Goal: Task Accomplishment & Management: Manage account settings

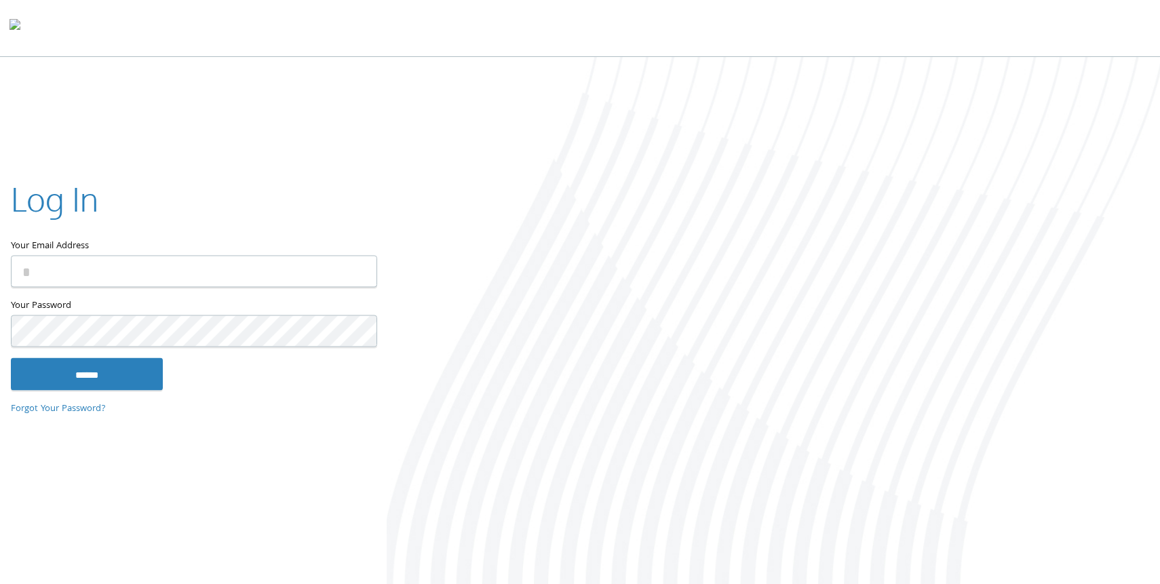
type input "**********"
click at [124, 395] on div "**********" at bounding box center [193, 292] width 387 height 275
click at [124, 379] on input "******" at bounding box center [87, 374] width 152 height 33
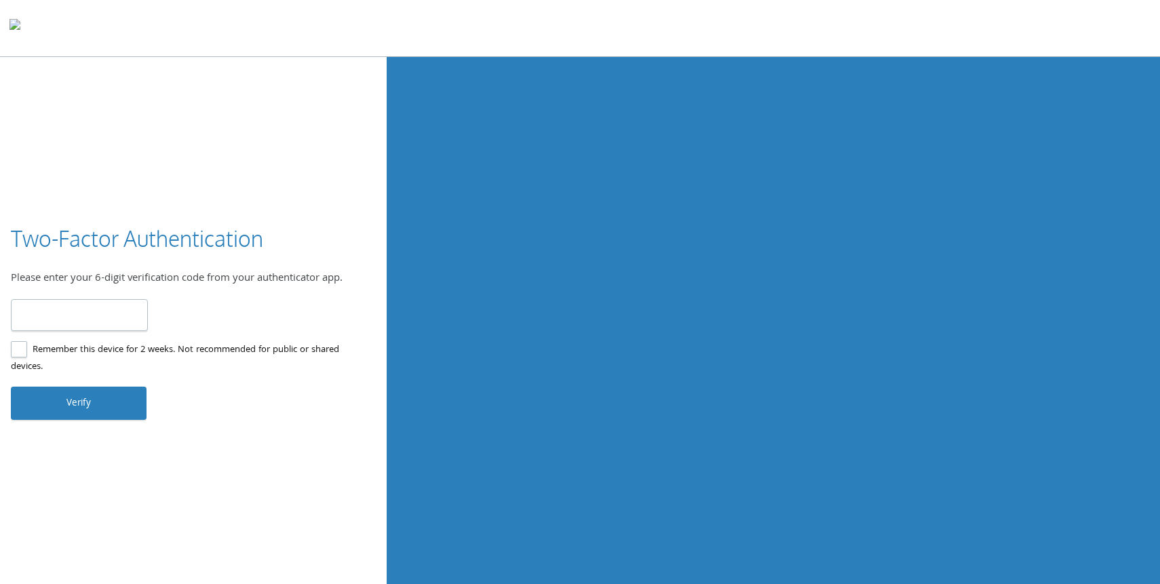
type input "******"
